Goal: Task Accomplishment & Management: Manage account settings

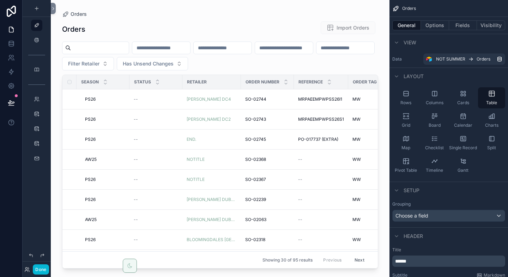
click at [153, 65] on div "scrollable content" at bounding box center [220, 134] width 338 height 269
click at [114, 63] on button "Filter Retailer" at bounding box center [88, 63] width 52 height 13
type input "**********"
click at [162, 96] on span "MOHAWK GENERAL STORE" at bounding box center [148, 92] width 65 height 7
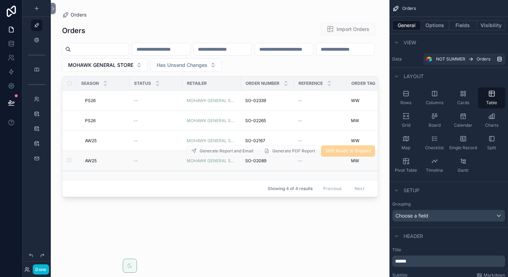
click at [92, 158] on td "AW25 AW25" at bounding box center [103, 161] width 53 height 20
click at [92, 161] on span "AW25" at bounding box center [91, 161] width 12 height 6
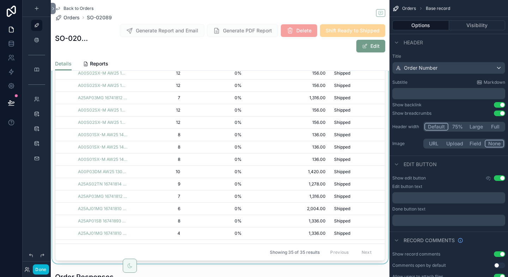
scroll to position [244, 0]
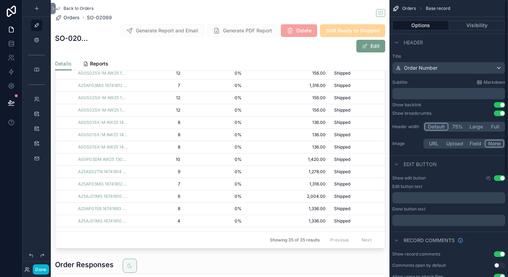
click at [430, 7] on span "Base record" at bounding box center [438, 9] width 24 height 6
click at [412, 9] on span "Orders" at bounding box center [409, 9] width 14 height 6
click at [242, 31] on span "Generate PDF Report" at bounding box center [242, 30] width 71 height 13
click at [12, 85] on icon at bounding box center [11, 86] width 7 height 7
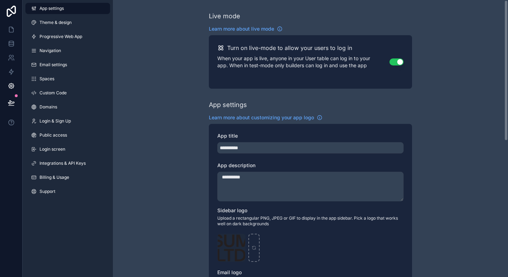
click at [396, 59] on button "Use setting" at bounding box center [396, 62] width 14 height 7
click at [13, 29] on icon at bounding box center [12, 27] width 1 height 1
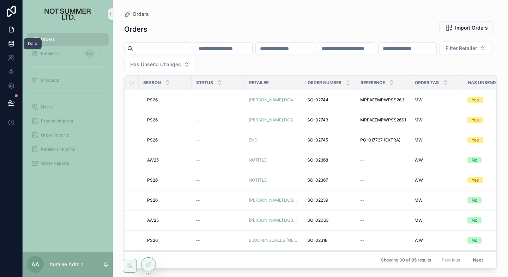
click at [12, 42] on icon at bounding box center [11, 43] width 7 height 7
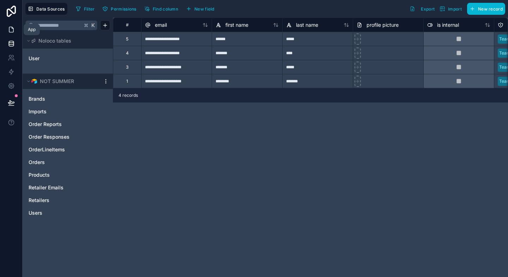
click at [12, 31] on icon at bounding box center [11, 29] width 7 height 7
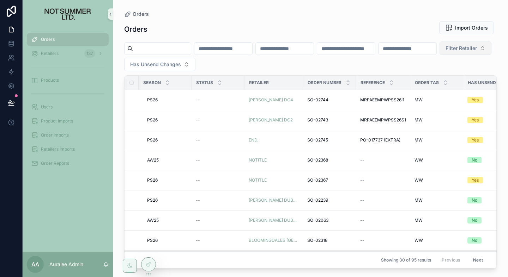
click at [439, 55] on button "Filter Retailer" at bounding box center [465, 48] width 52 height 13
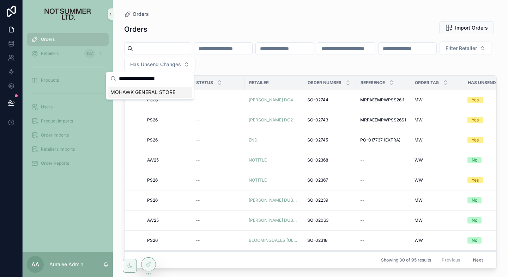
type input "**********"
click at [158, 92] on span "MOHAWK GENERAL STORE" at bounding box center [142, 92] width 65 height 7
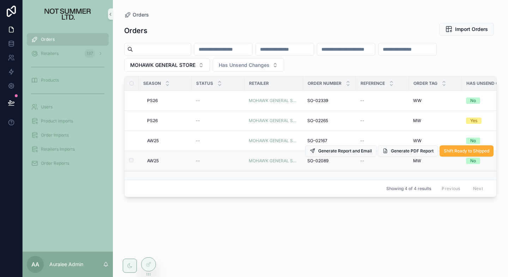
click at [154, 160] on span "AW25" at bounding box center [153, 161] width 12 height 6
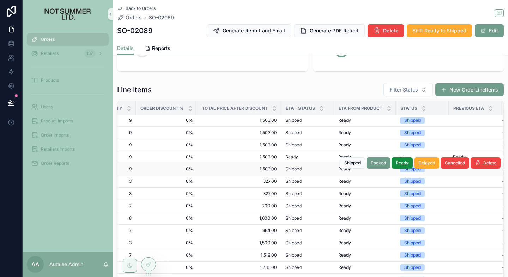
scroll to position [224, 162]
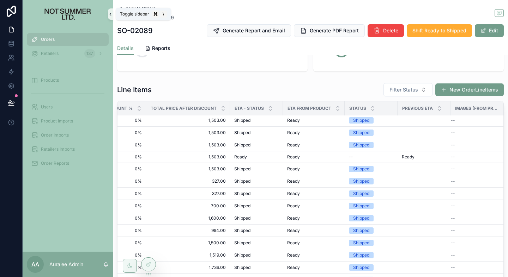
click at [108, 16] on icon "scrollable content" at bounding box center [110, 14] width 5 height 5
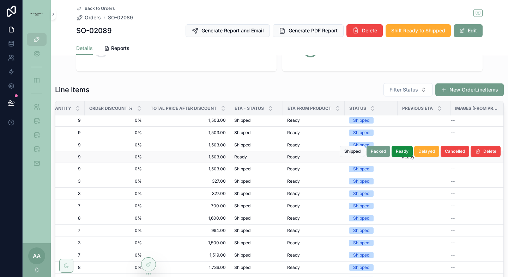
scroll to position [224, 0]
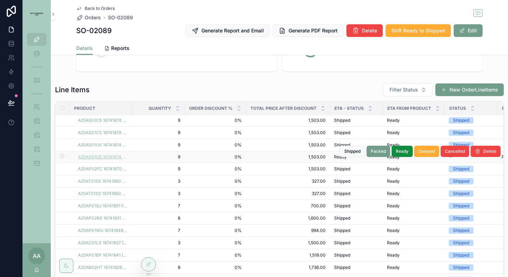
click at [117, 157] on span "A25AS01OS 16741874 TOP CHARCOAL" at bounding box center [102, 157] width 49 height 6
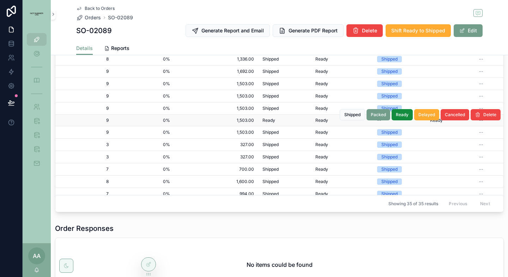
scroll to position [163, 100]
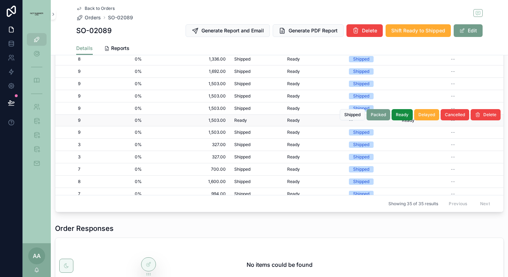
click at [313, 122] on div "Ready Ready" at bounding box center [313, 121] width 53 height 6
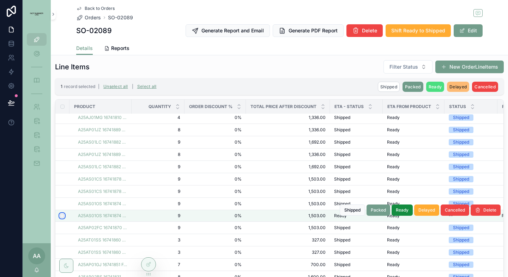
scroll to position [211, 0]
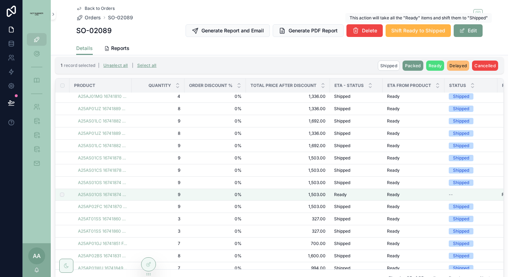
click at [425, 31] on span "Shift Ready to Shipped" at bounding box center [418, 30] width 54 height 7
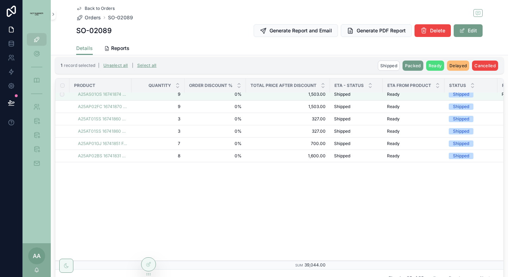
scroll to position [0, 0]
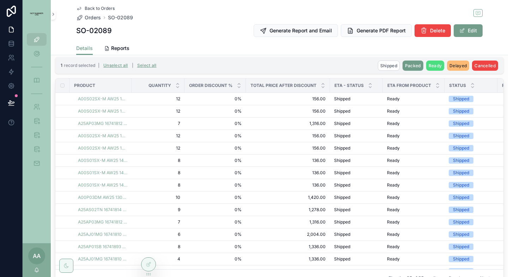
click at [97, 8] on span "Back to Orders" at bounding box center [100, 9] width 30 height 6
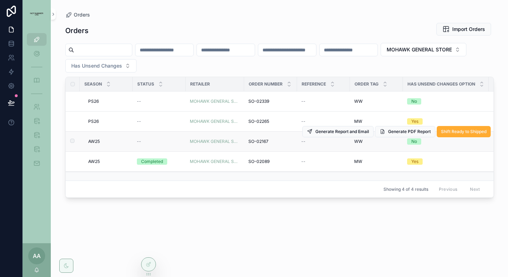
click at [92, 141] on span "AW25" at bounding box center [94, 142] width 12 height 6
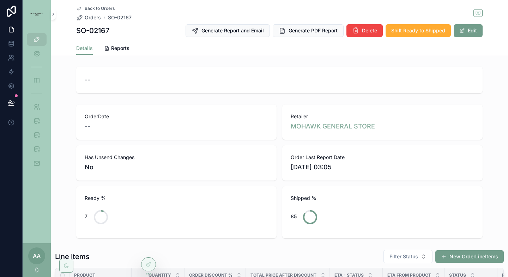
scroll to position [298, 0]
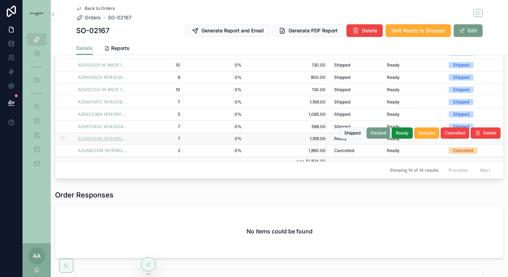
click at [104, 139] on span "A25AP04AK 16741993 LIGHT BLUE" at bounding box center [102, 139] width 49 height 6
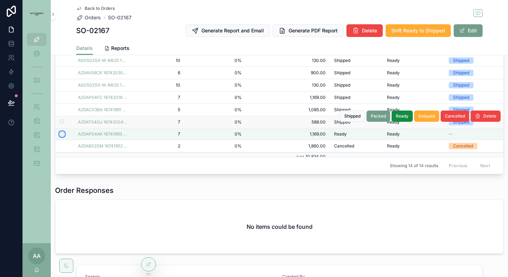
scroll to position [345, 0]
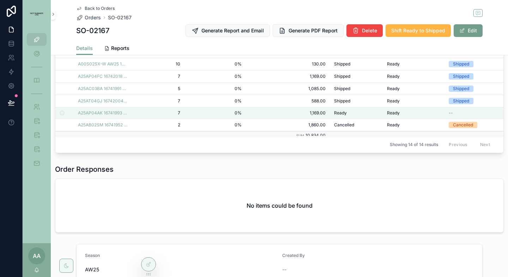
click at [421, 33] on span "Shift Ready to Shipped" at bounding box center [418, 30] width 54 height 7
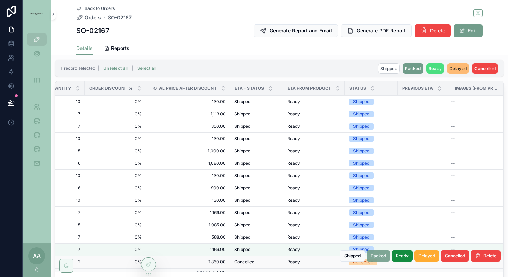
scroll to position [186, 0]
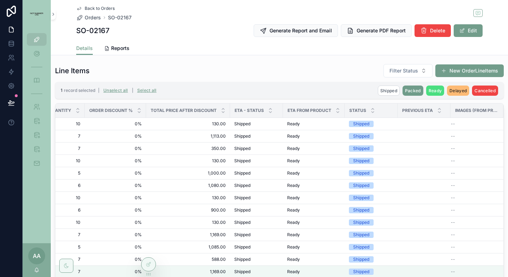
click at [100, 8] on span "Back to Orders" at bounding box center [100, 9] width 30 height 6
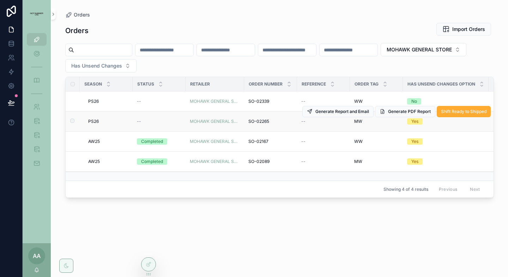
click at [94, 121] on span "PS26" at bounding box center [93, 122] width 11 height 6
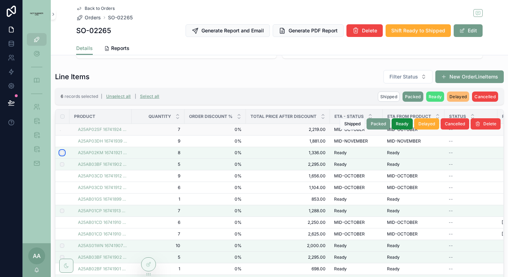
scroll to position [193, 0]
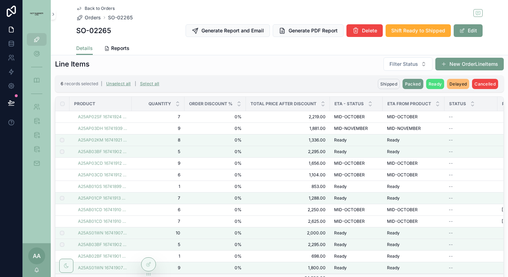
click at [390, 84] on span "Shipped" at bounding box center [388, 83] width 17 height 5
click at [422, 70] on icon "scrollable content" at bounding box center [423, 71] width 6 height 6
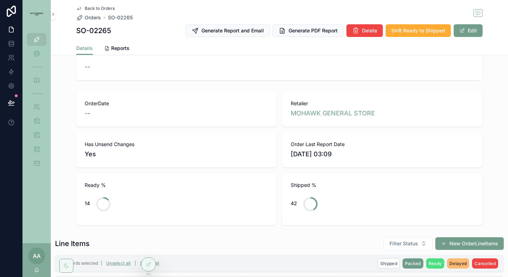
scroll to position [0, 0]
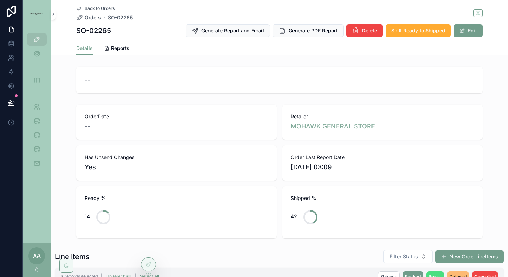
click at [95, 11] on span "Back to Orders" at bounding box center [100, 9] width 30 height 6
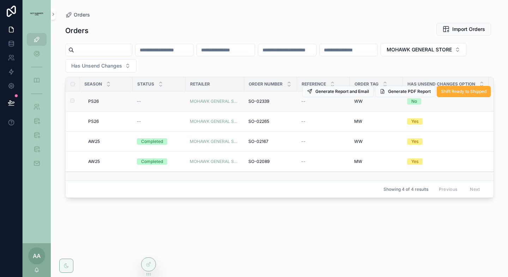
click at [94, 101] on span "PS26" at bounding box center [93, 102] width 11 height 6
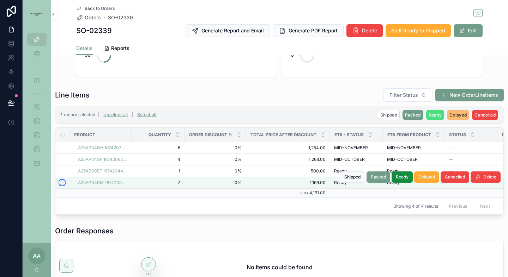
scroll to position [183, 0]
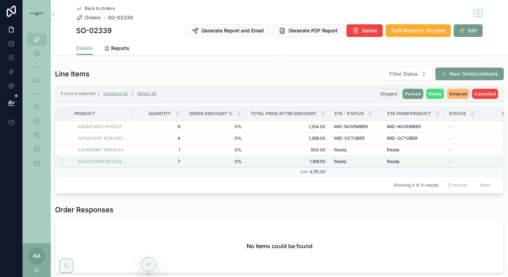
click at [384, 94] on span "Shipped" at bounding box center [388, 93] width 17 height 5
click at [422, 81] on icon "scrollable content" at bounding box center [423, 80] width 6 height 6
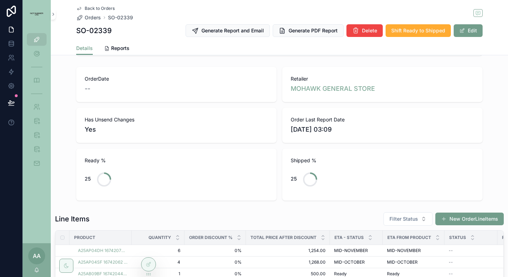
scroll to position [0, 0]
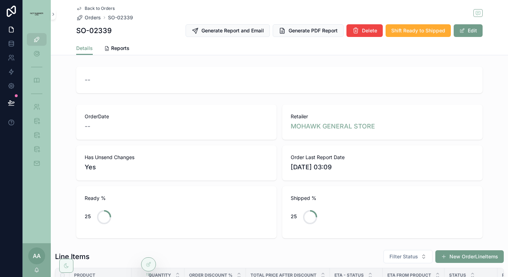
click at [96, 10] on span "Back to Orders" at bounding box center [100, 9] width 30 height 6
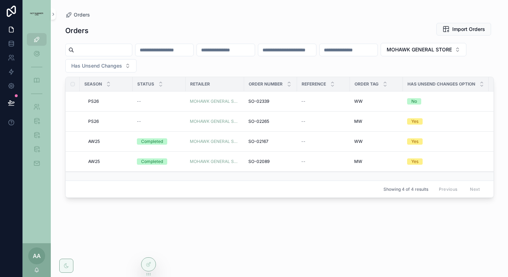
click at [101, 73] on div "Orders Import Orders MOHAWK GENERAL STORE Has Unsend Changes Season Status Reta…" at bounding box center [279, 143] width 428 height 251
click at [386, 53] on span "MOHAWK GENERAL STORE" at bounding box center [418, 49] width 65 height 7
type input "*"
type input "*******"
click at [99, 93] on div "MYTHERESA" at bounding box center [108, 93] width 85 height 11
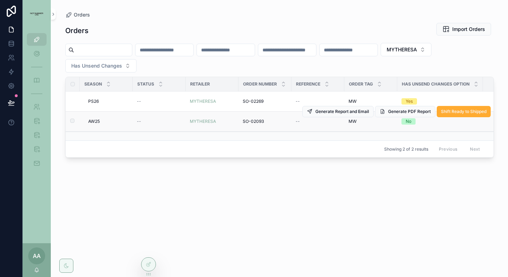
click at [94, 119] on span "AW25" at bounding box center [94, 122] width 12 height 6
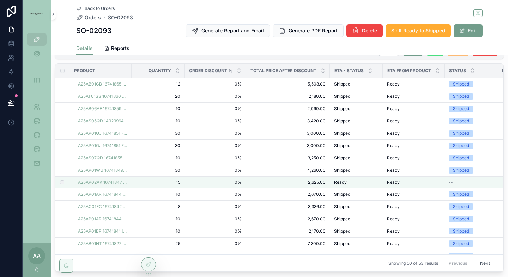
scroll to position [406, 0]
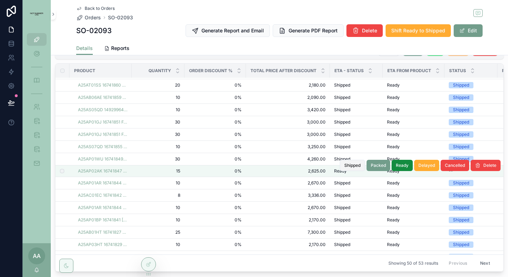
click at [349, 166] on span "Shipped" at bounding box center [352, 166] width 16 height 6
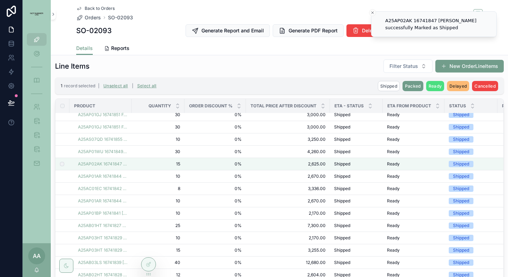
scroll to position [0, 0]
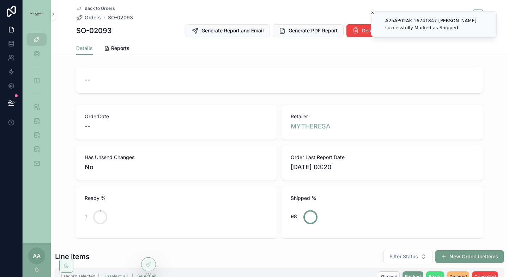
click at [286, 91] on div "--" at bounding box center [279, 80] width 406 height 27
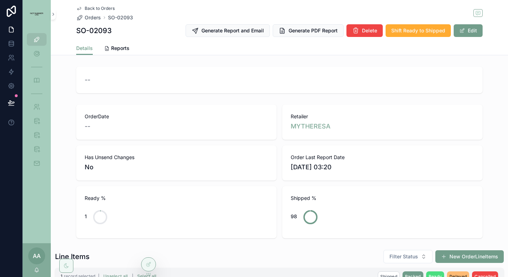
click at [108, 8] on span "Back to Orders" at bounding box center [100, 9] width 30 height 6
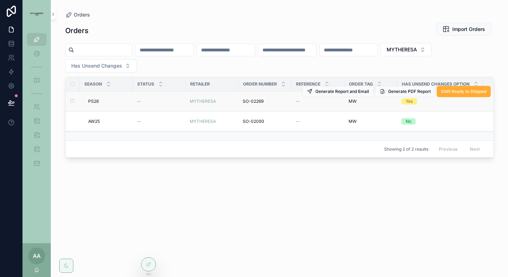
click at [92, 102] on span "PS26" at bounding box center [93, 102] width 11 height 6
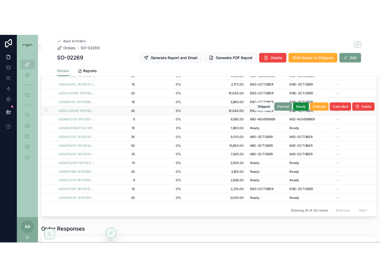
scroll to position [37, 0]
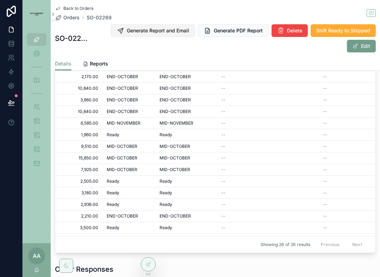
scroll to position [114, 0]
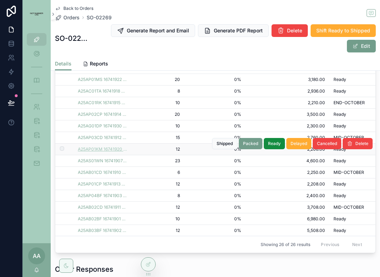
click at [102, 148] on span "A25AP01KM 16741920 OLIVE" at bounding box center [102, 150] width 49 height 6
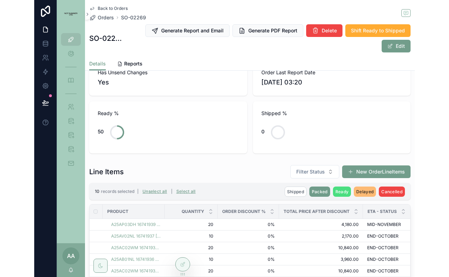
scroll to position [105, 0]
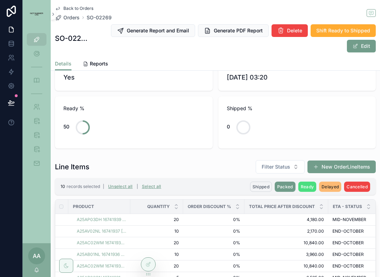
click at [255, 188] on span "Shipped" at bounding box center [261, 186] width 17 height 5
click at [295, 173] on icon "scrollable content" at bounding box center [296, 174] width 6 height 6
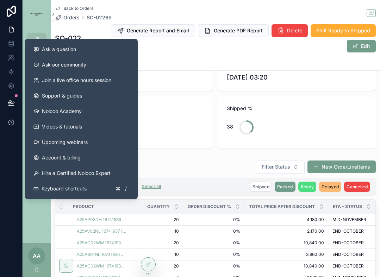
click at [2, 120] on button at bounding box center [11, 123] width 22 height 20
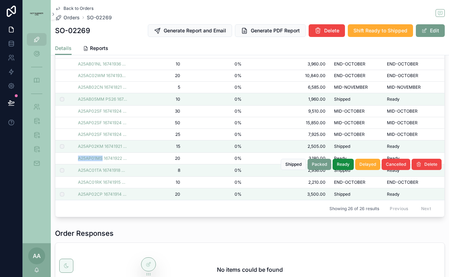
scroll to position [0, 0]
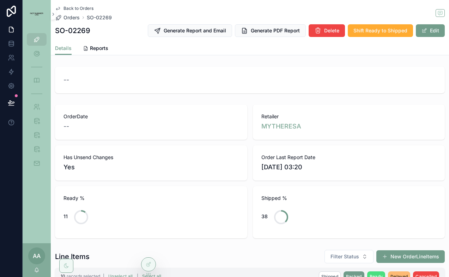
click at [76, 8] on span "Back to Orders" at bounding box center [78, 9] width 30 height 6
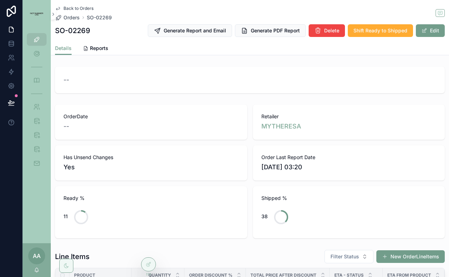
click at [82, 8] on span "Back to Orders" at bounding box center [78, 9] width 30 height 6
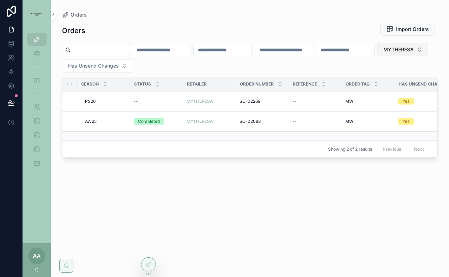
click at [383, 53] on span "MYTHERESA" at bounding box center [398, 49] width 30 height 7
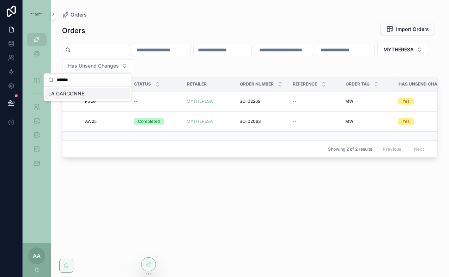
type input "******"
click at [81, 93] on span "LA GARCONNE" at bounding box center [66, 93] width 36 height 7
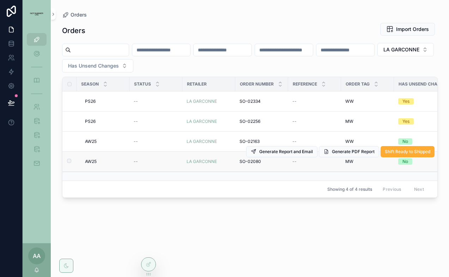
click at [91, 159] on span "AW25" at bounding box center [91, 162] width 12 height 6
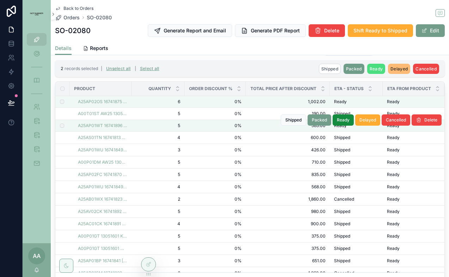
scroll to position [203, 0]
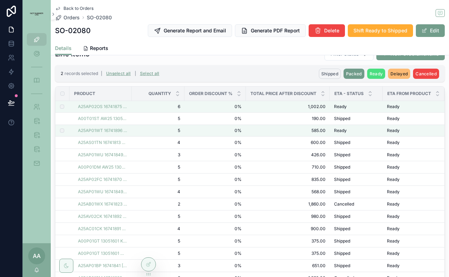
click at [329, 73] on span "Shipped" at bounding box center [329, 73] width 17 height 5
click at [363, 61] on icon "scrollable content" at bounding box center [364, 60] width 6 height 6
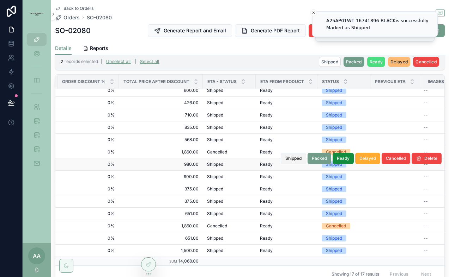
scroll to position [0, 127]
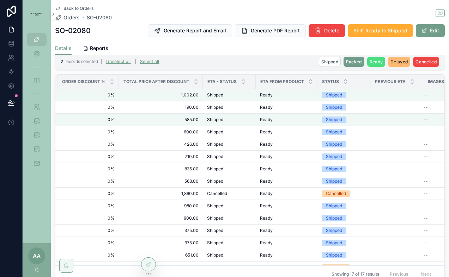
click at [74, 9] on span "Back to Orders" at bounding box center [78, 9] width 30 height 6
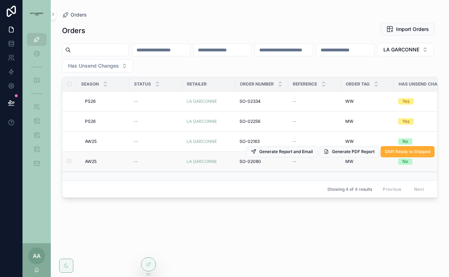
click at [90, 162] on span "AW25" at bounding box center [91, 162] width 12 height 6
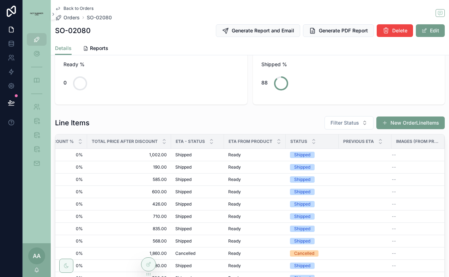
scroll to position [120, 0]
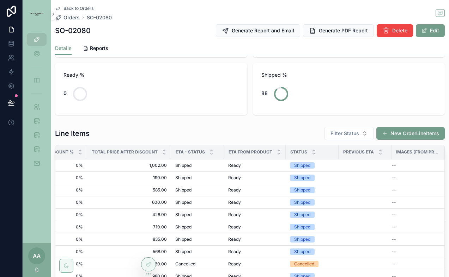
click at [75, 8] on span "Back to Orders" at bounding box center [78, 9] width 30 height 6
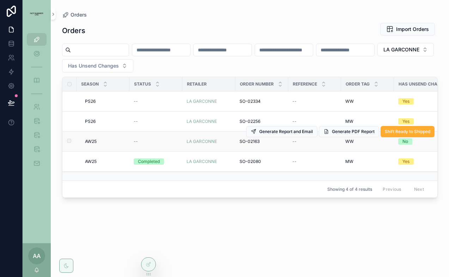
click at [86, 145] on td "AW25 AW25" at bounding box center [103, 142] width 53 height 20
click at [91, 142] on span "AW25" at bounding box center [91, 142] width 12 height 6
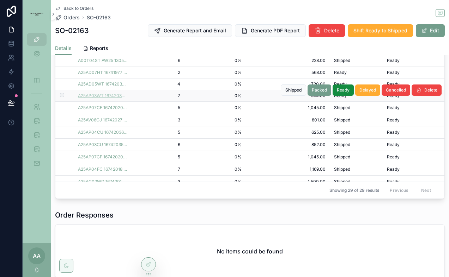
click at [114, 95] on span "A25AP03WT 16742037 BLACK" at bounding box center [102, 96] width 49 height 6
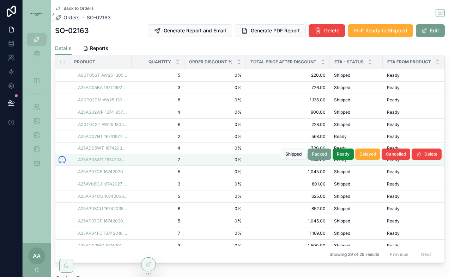
scroll to position [256, 0]
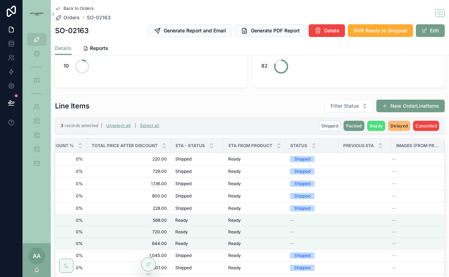
scroll to position [149, 0]
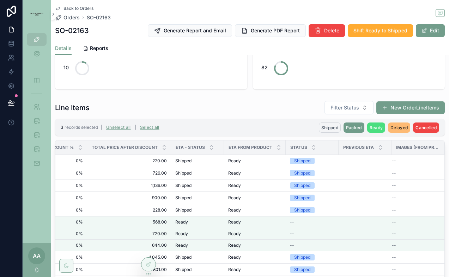
click at [329, 126] on span "Shipped" at bounding box center [329, 127] width 17 height 5
click at [365, 114] on icon "scrollable content" at bounding box center [364, 114] width 6 height 6
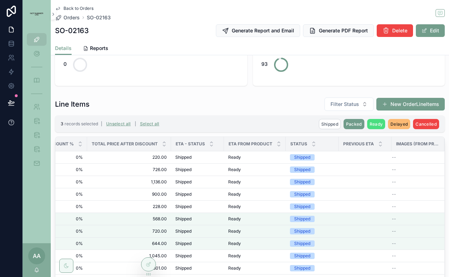
scroll to position [146, 0]
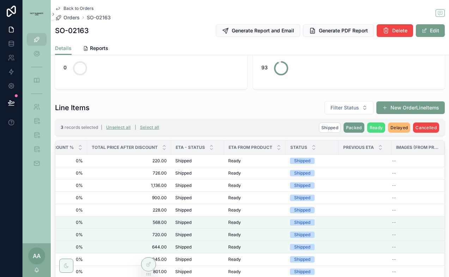
click at [84, 10] on span "Back to Orders" at bounding box center [78, 9] width 30 height 6
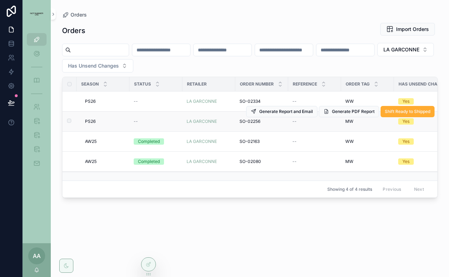
click at [92, 119] on span "PS26" at bounding box center [90, 122] width 11 height 6
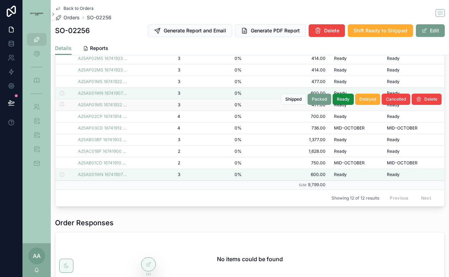
scroll to position [173, 0]
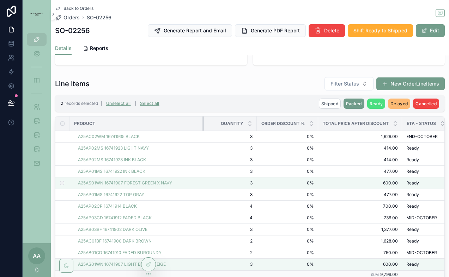
drag, startPoint x: 131, startPoint y: 123, endPoint x: 209, endPoint y: 118, distance: 78.1
click at [209, 118] on tr "Product Quantity Order Discount % Total Price After Discount Eta - Status ETA f…" at bounding box center [365, 124] width 621 height 14
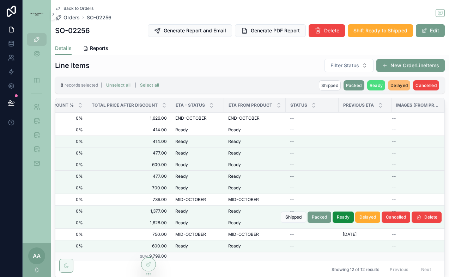
scroll to position [178, 0]
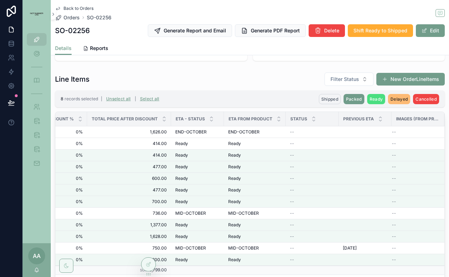
click at [330, 100] on span "Shipped" at bounding box center [329, 99] width 17 height 5
click at [362, 87] on icon "scrollable content" at bounding box center [364, 86] width 6 height 6
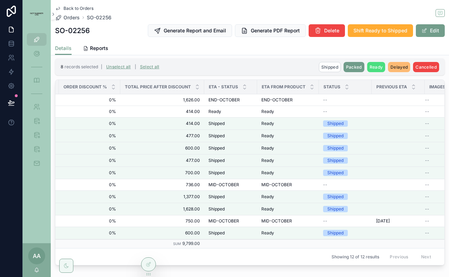
scroll to position [0, 231]
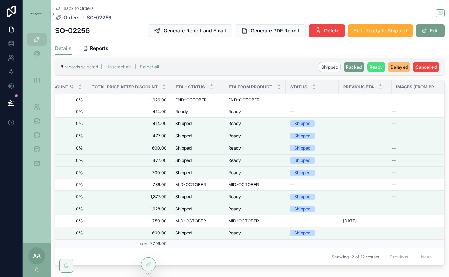
click at [86, 10] on span "Back to Orders" at bounding box center [78, 9] width 30 height 6
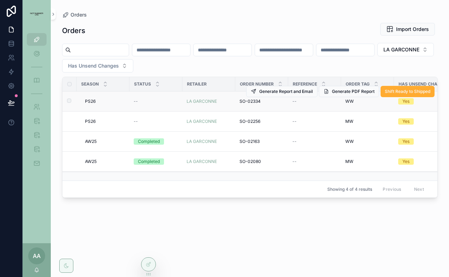
click at [92, 100] on span "PS26" at bounding box center [90, 102] width 11 height 6
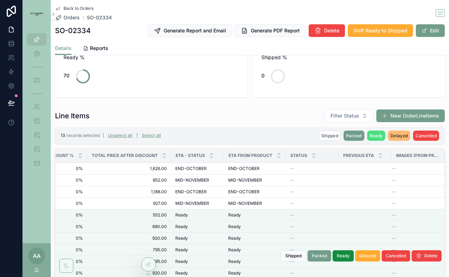
scroll to position [141, 0]
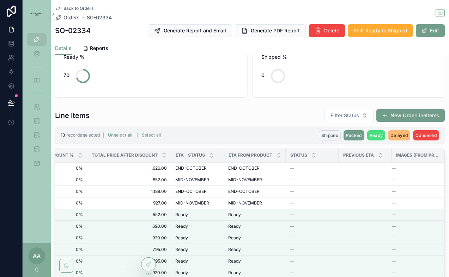
click at [330, 135] on span "Shipped" at bounding box center [329, 135] width 17 height 5
click at [364, 122] on icon "scrollable content" at bounding box center [364, 122] width 6 height 6
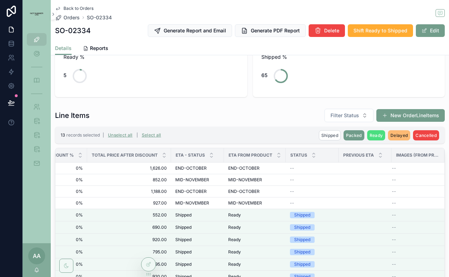
click at [91, 6] on span "Back to Orders" at bounding box center [78, 9] width 30 height 6
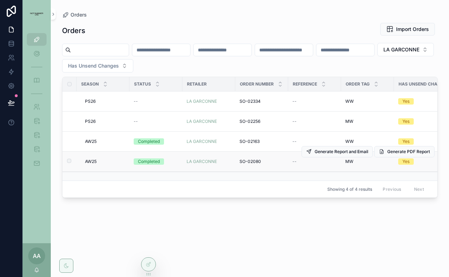
click at [88, 162] on span "AW25" at bounding box center [91, 162] width 12 height 6
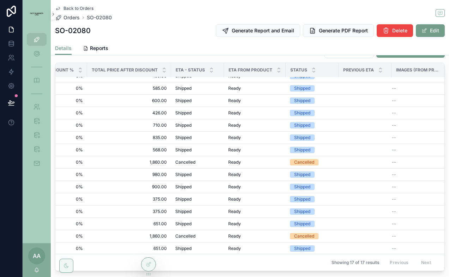
scroll to position [42, 231]
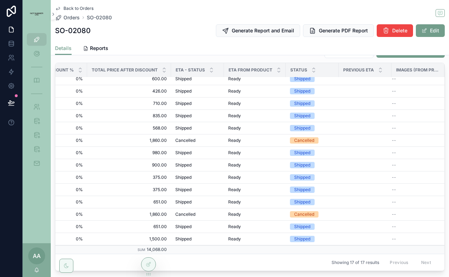
click at [86, 8] on span "Back to Orders" at bounding box center [78, 9] width 30 height 6
